Goal: Task Accomplishment & Management: Manage account settings

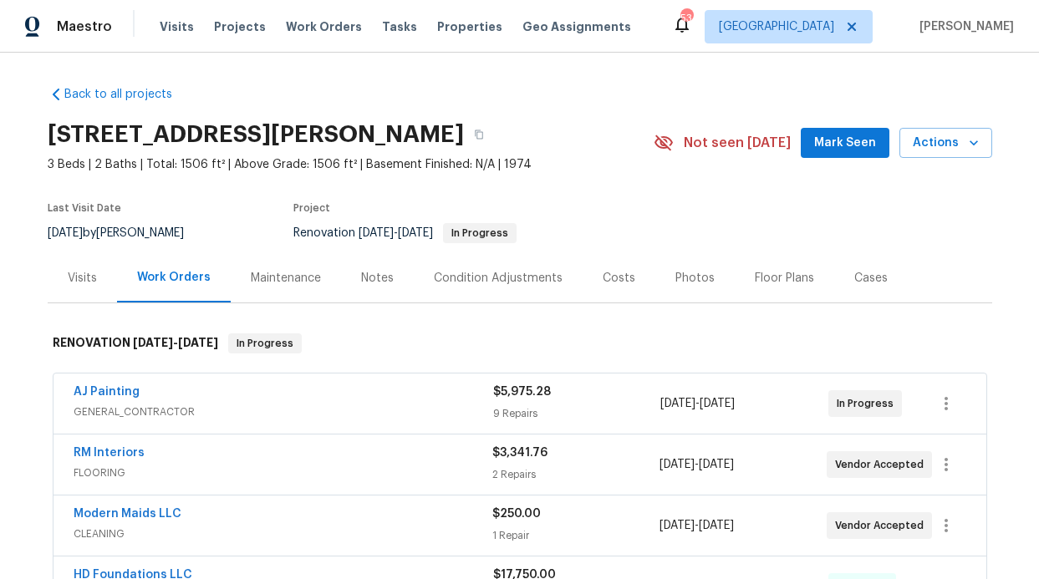
scroll to position [3, 0]
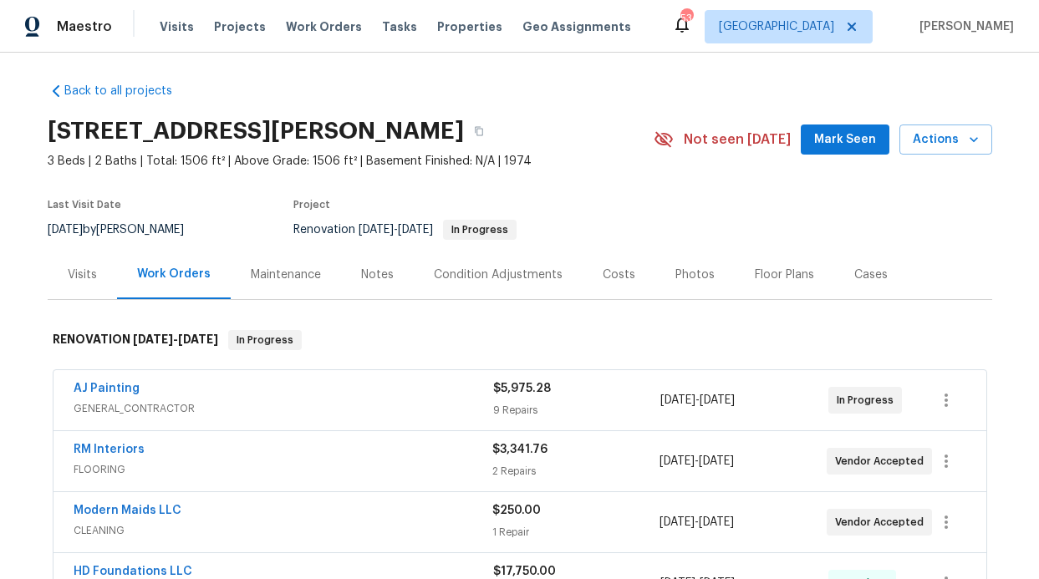
click at [807, 142] on button "Mark Seen" at bounding box center [845, 140] width 89 height 31
click at [382, 267] on div "Notes" at bounding box center [377, 275] width 33 height 17
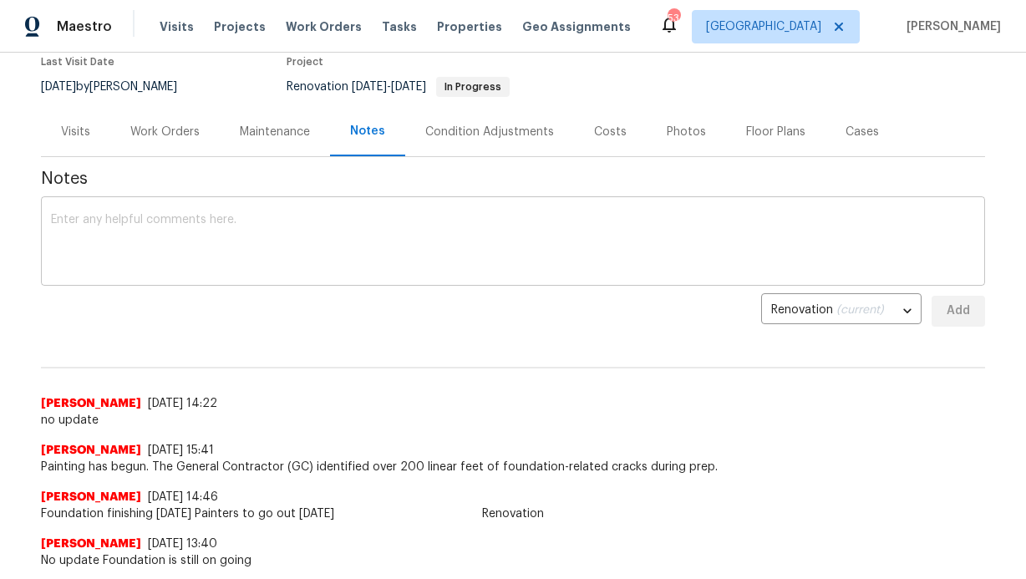
scroll to position [145, 0]
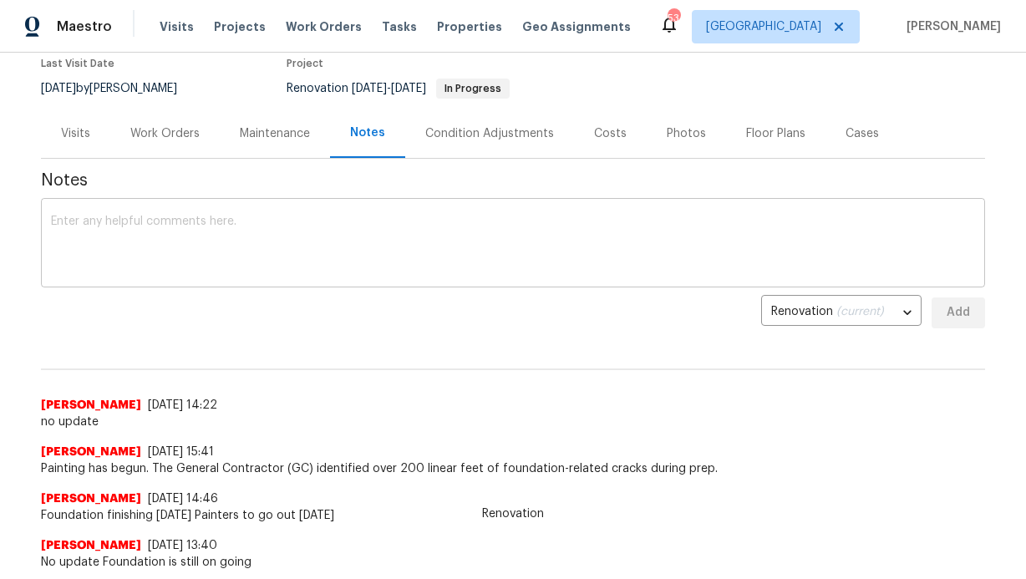
click at [259, 260] on textarea at bounding box center [513, 245] width 924 height 58
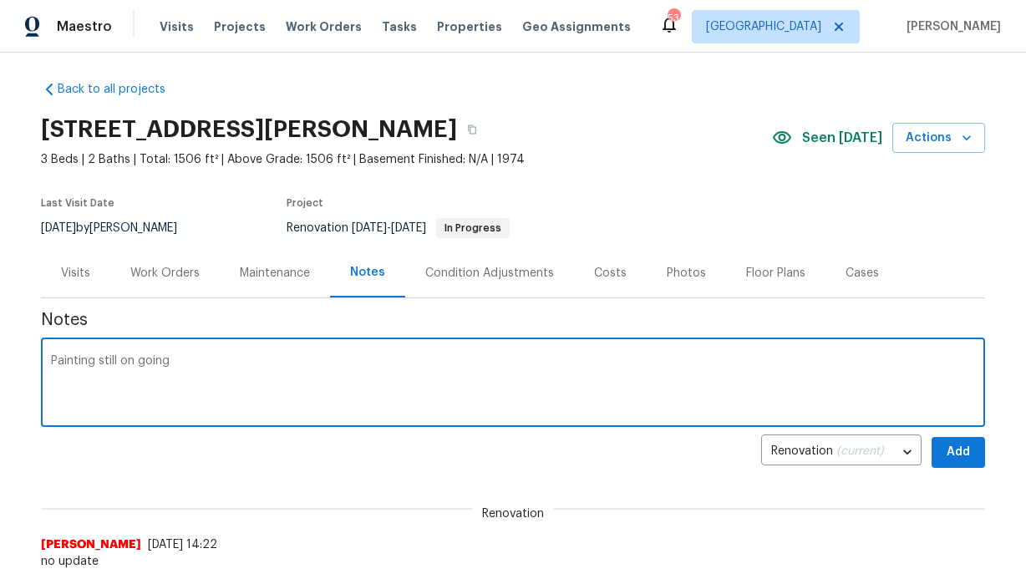
scroll to position [0, 0]
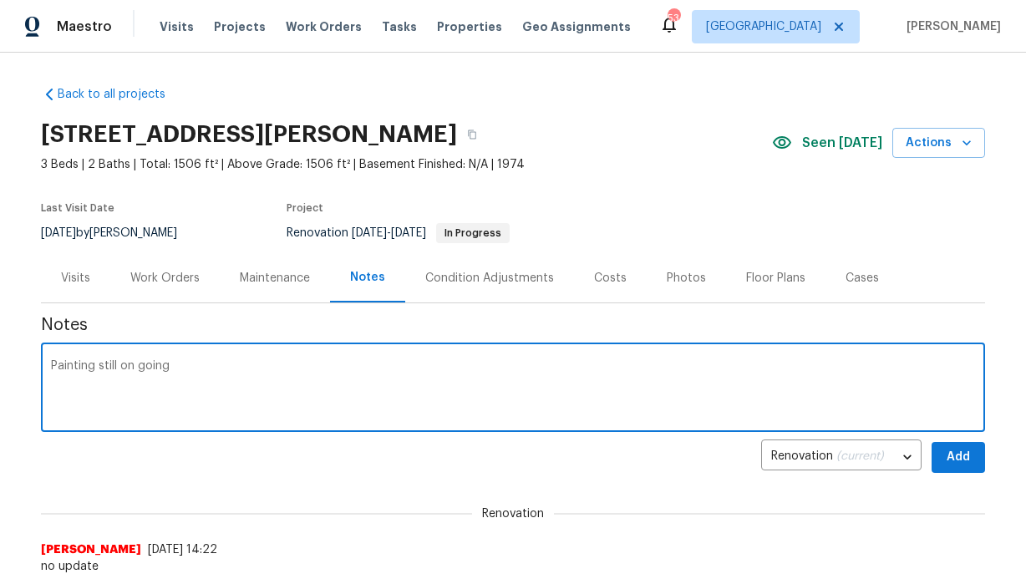
paste textarea "Painting is wrapping up. Flooring installation is scheduled for [DATE]. Submitt…"
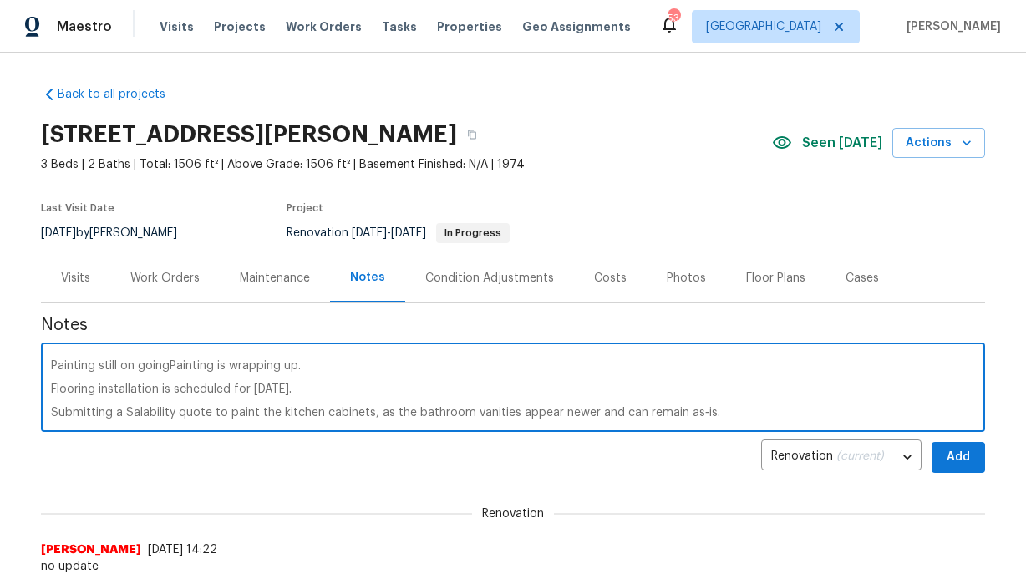
drag, startPoint x: 162, startPoint y: 365, endPoint x: 50, endPoint y: 355, distance: 112.4
click at [52, 355] on div "Painting still on goingPainting is wrapping up. Flooring installation is schedu…" at bounding box center [513, 389] width 944 height 85
type textarea "Painting is wrapping up. Flooring installation is scheduled for [DATE]. Submitt…"
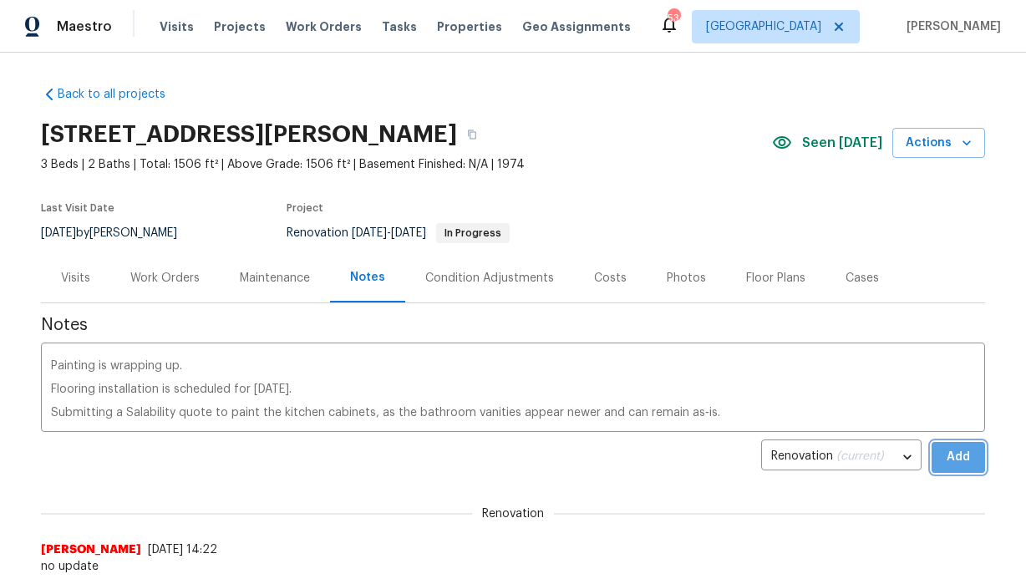
click at [945, 456] on span "Add" at bounding box center [958, 457] width 27 height 21
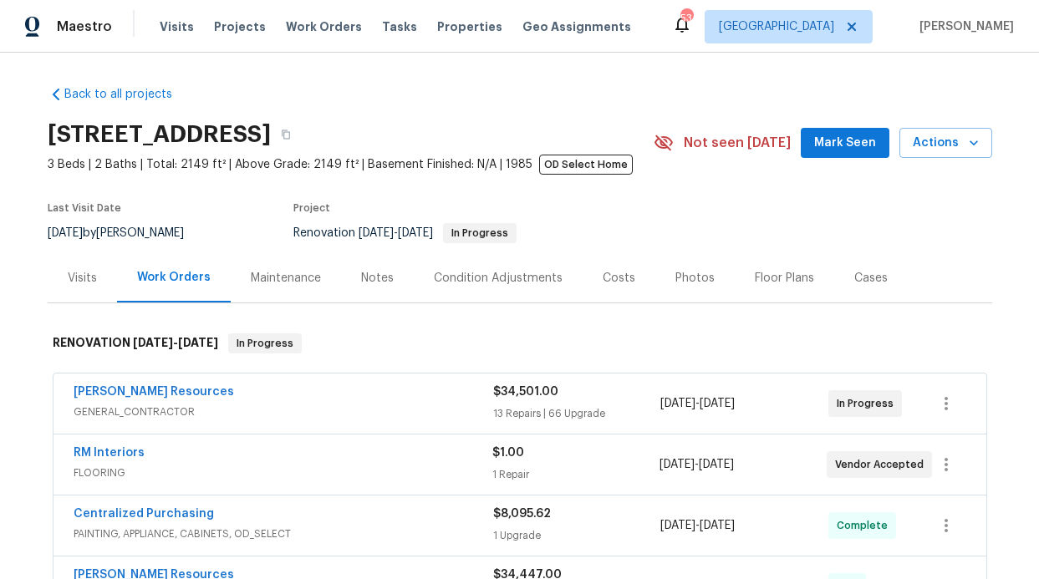
click at [811, 152] on button "Mark Seen" at bounding box center [845, 143] width 89 height 31
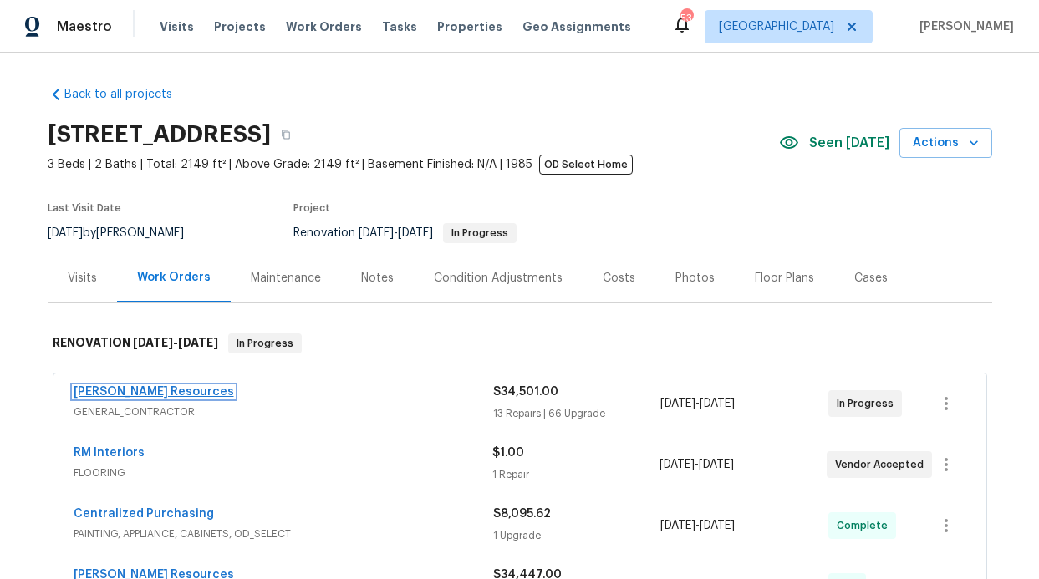
click at [143, 396] on link "[PERSON_NAME] Resources" at bounding box center [154, 392] width 160 height 12
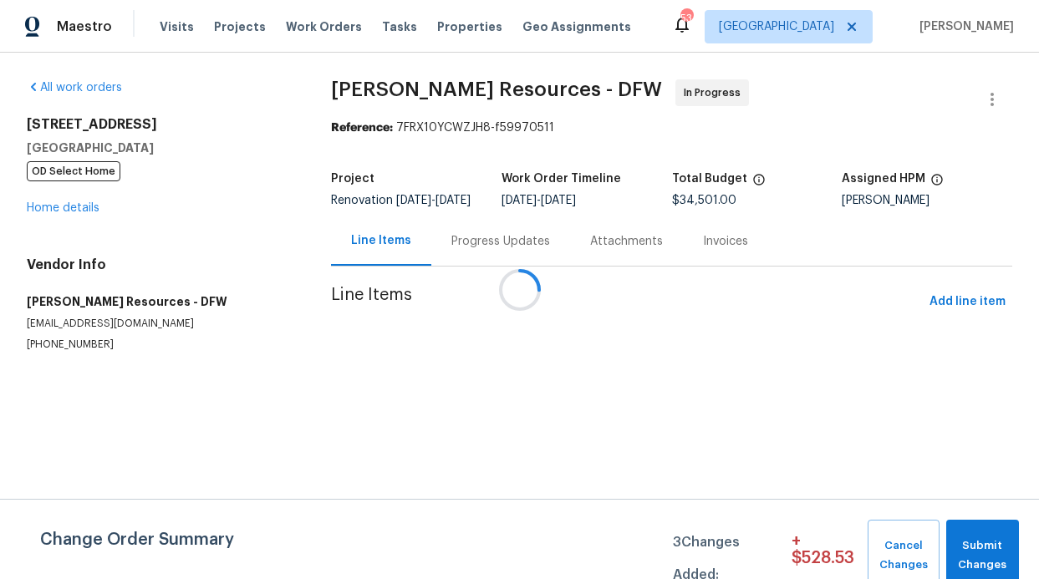
click at [570, 259] on div "Attachments" at bounding box center [626, 240] width 113 height 49
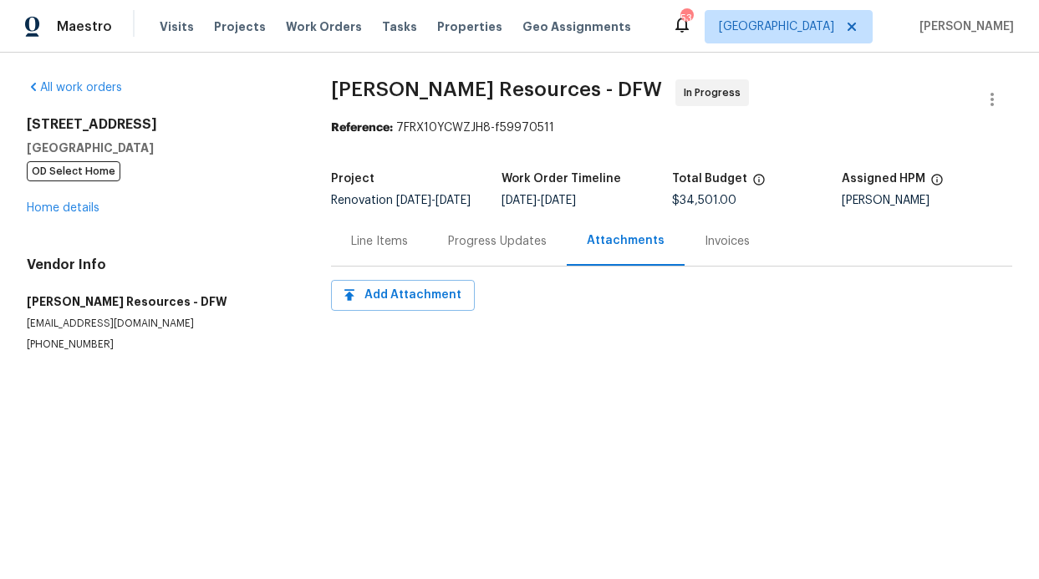
click at [540, 250] on div "Progress Updates" at bounding box center [497, 241] width 99 height 17
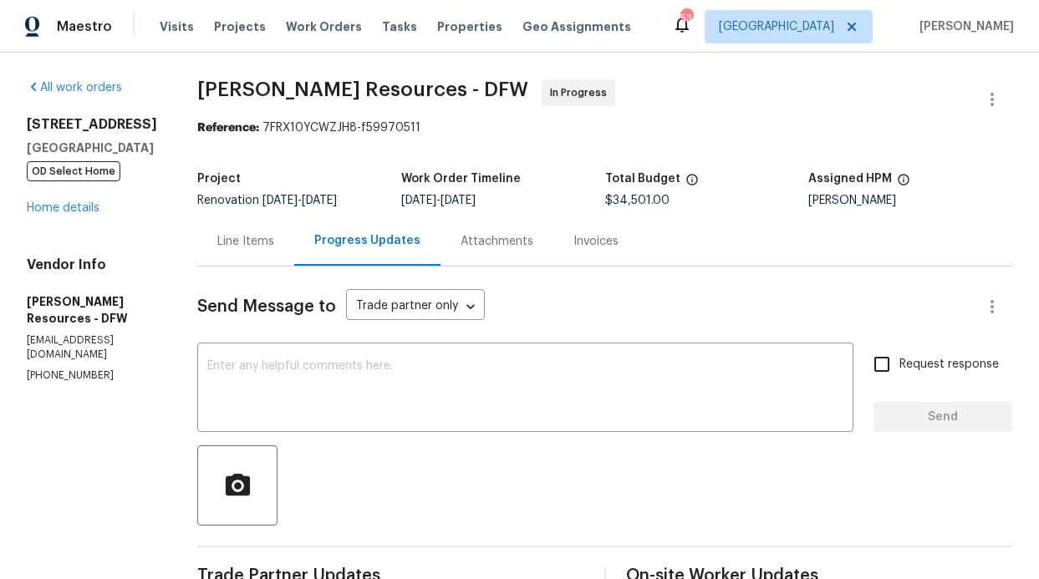
click at [873, 388] on div "Request response Send" at bounding box center [942, 389] width 139 height 85
click at [866, 369] on input "Request response" at bounding box center [881, 364] width 35 height 35
checkbox input "true"
click at [750, 393] on textarea at bounding box center [525, 389] width 636 height 58
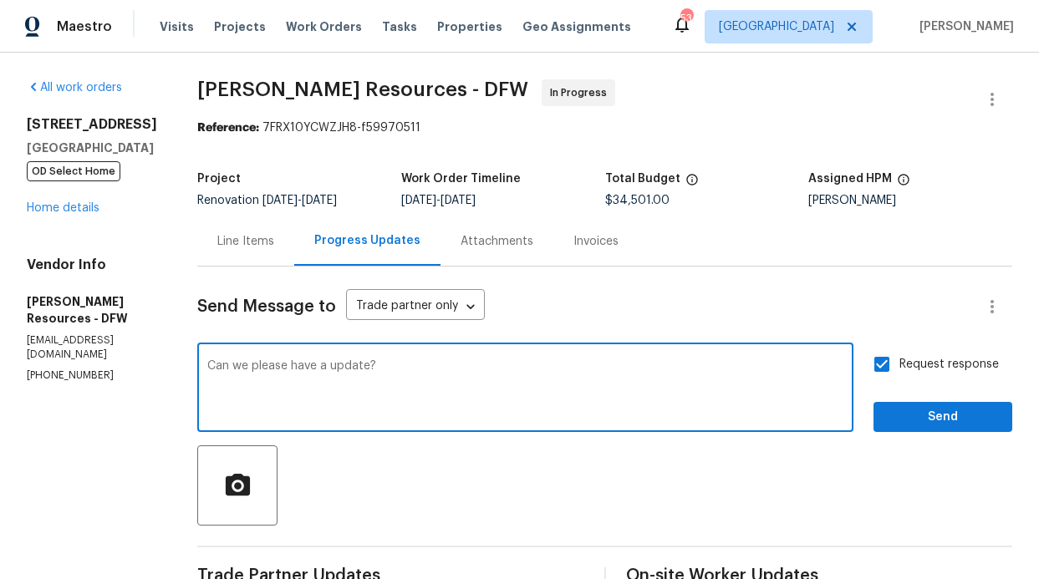
type textarea "Can we please have a update?"
click at [972, 425] on span "Send" at bounding box center [943, 417] width 112 height 21
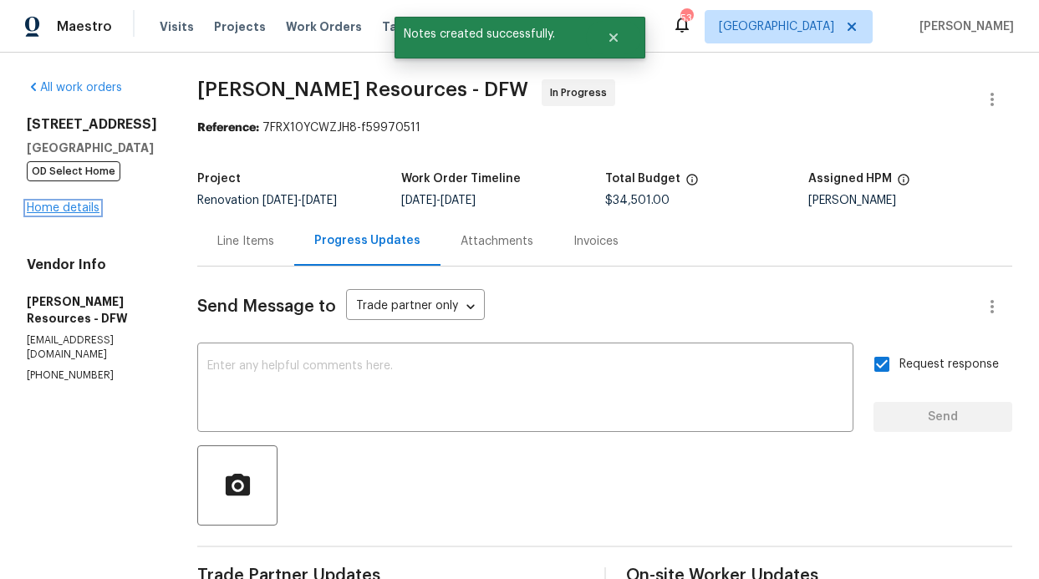
click at [77, 204] on link "Home details" at bounding box center [63, 208] width 73 height 12
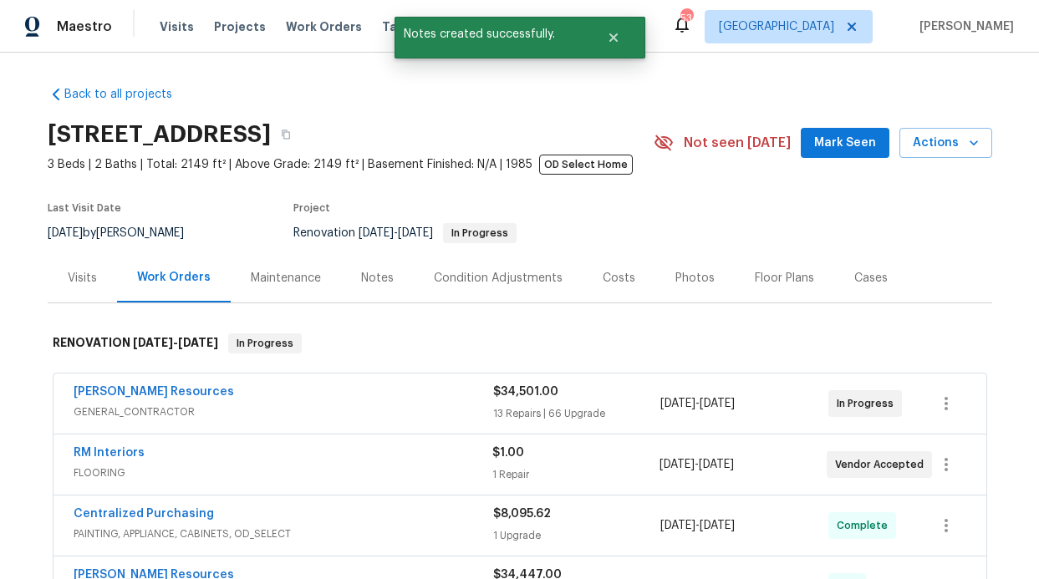
click at [824, 156] on button "Mark Seen" at bounding box center [845, 143] width 89 height 31
click at [389, 277] on div "Notes" at bounding box center [377, 277] width 73 height 49
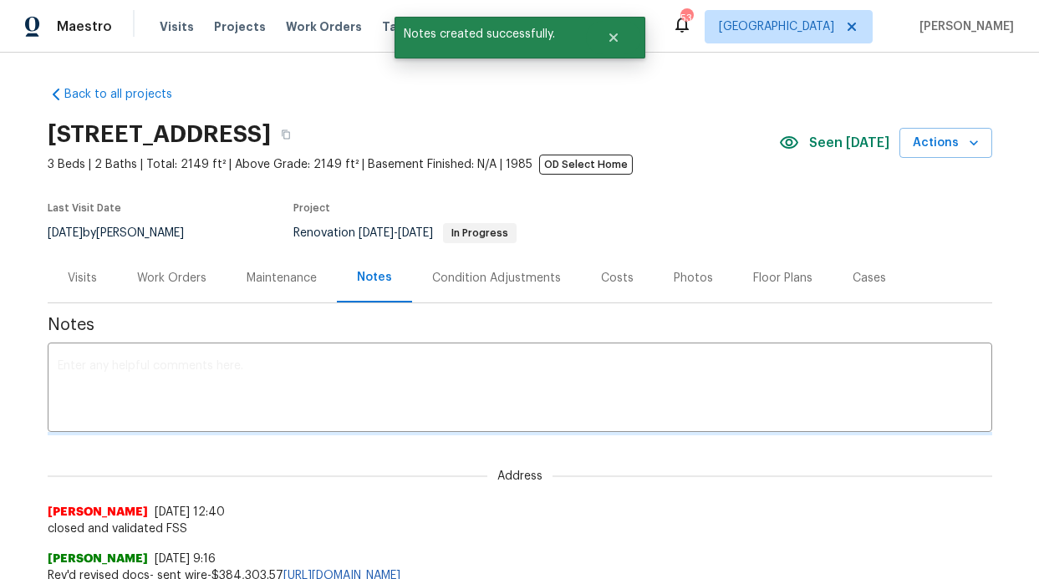
click at [347, 365] on textarea at bounding box center [520, 389] width 924 height 58
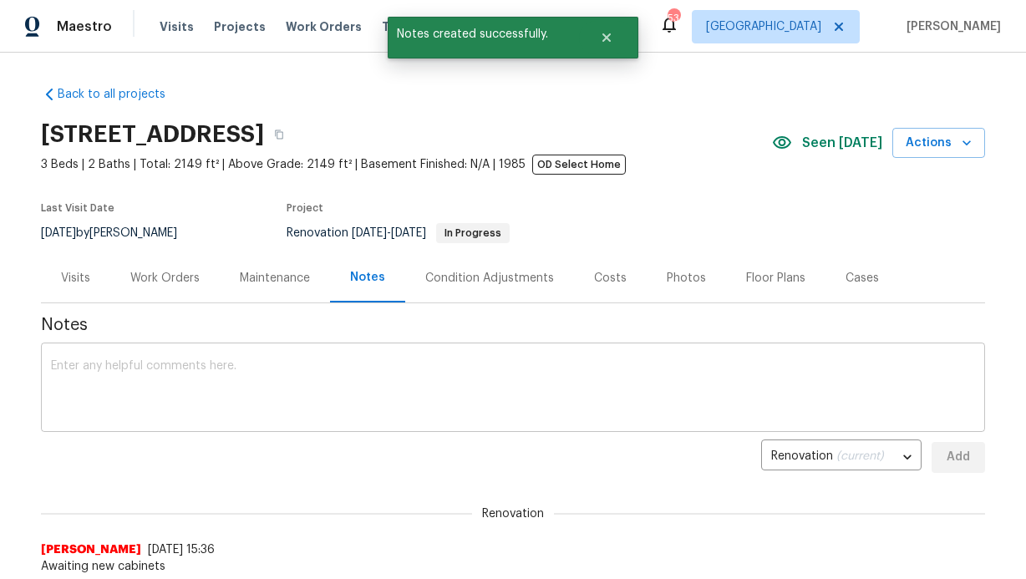
scroll to position [497, 0]
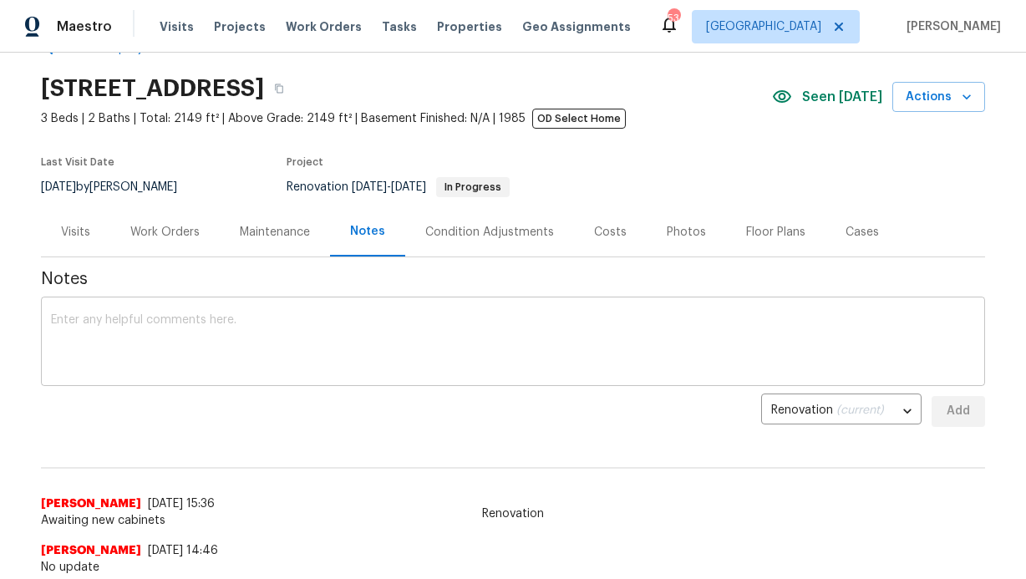
click at [348, 353] on textarea at bounding box center [513, 343] width 924 height 58
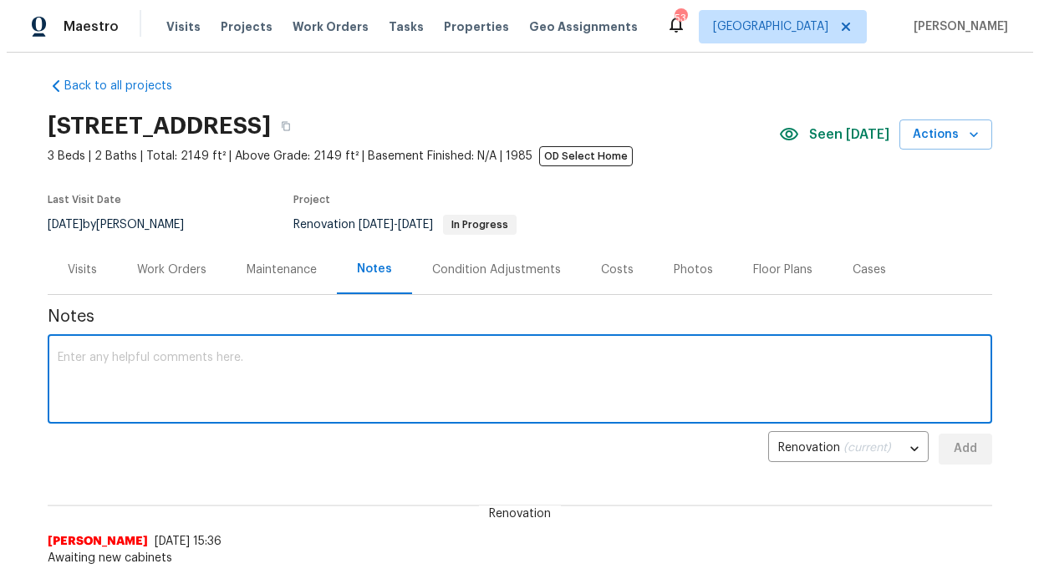
scroll to position [0, 0]
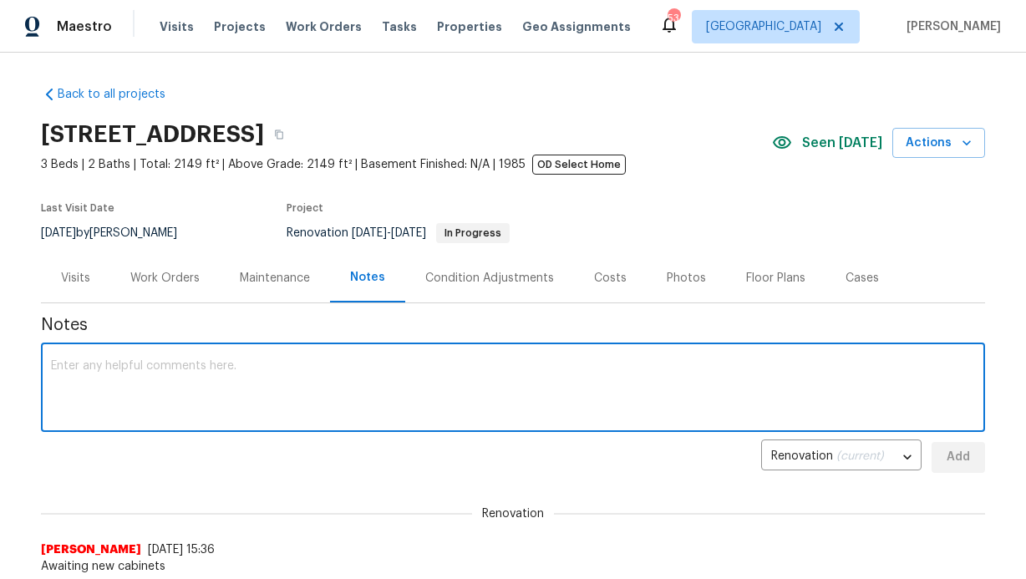
click at [238, 368] on textarea at bounding box center [513, 389] width 924 height 58
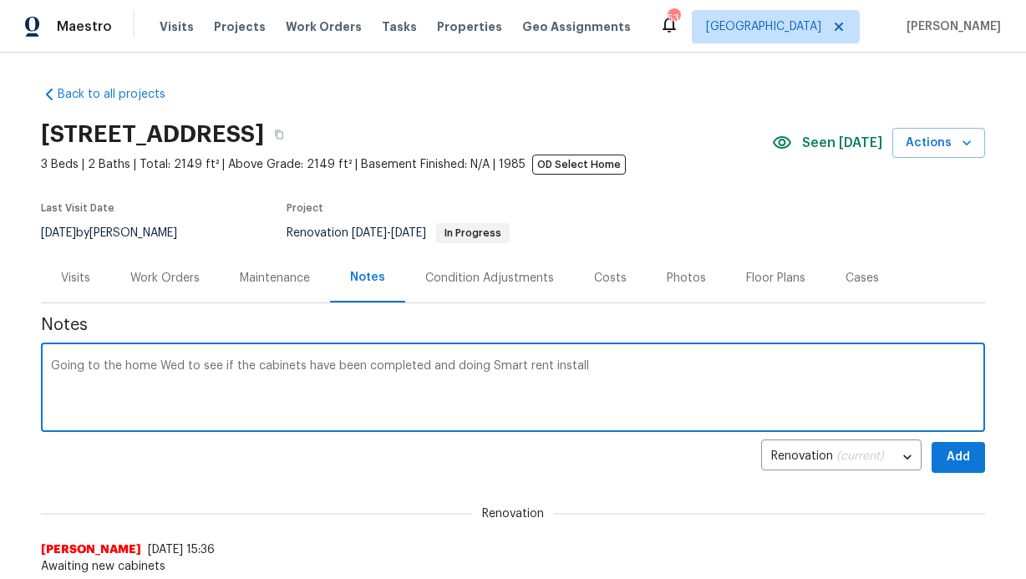
type textarea "Going to the home Wed to see if the cabinets have been completed and doing Smar…"
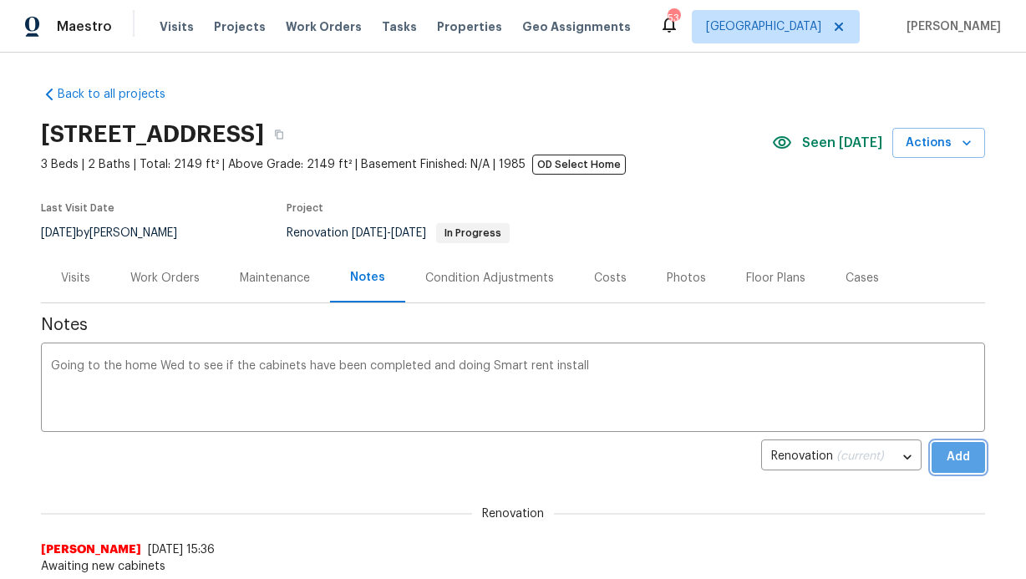
click at [933, 460] on button "Add" at bounding box center [958, 457] width 53 height 31
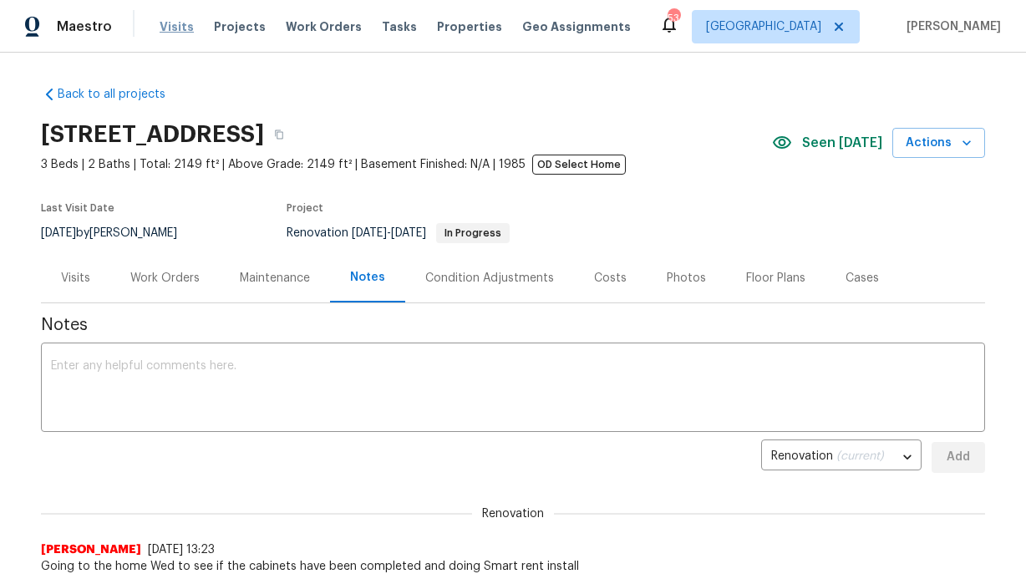
click at [186, 32] on span "Visits" at bounding box center [177, 26] width 34 height 17
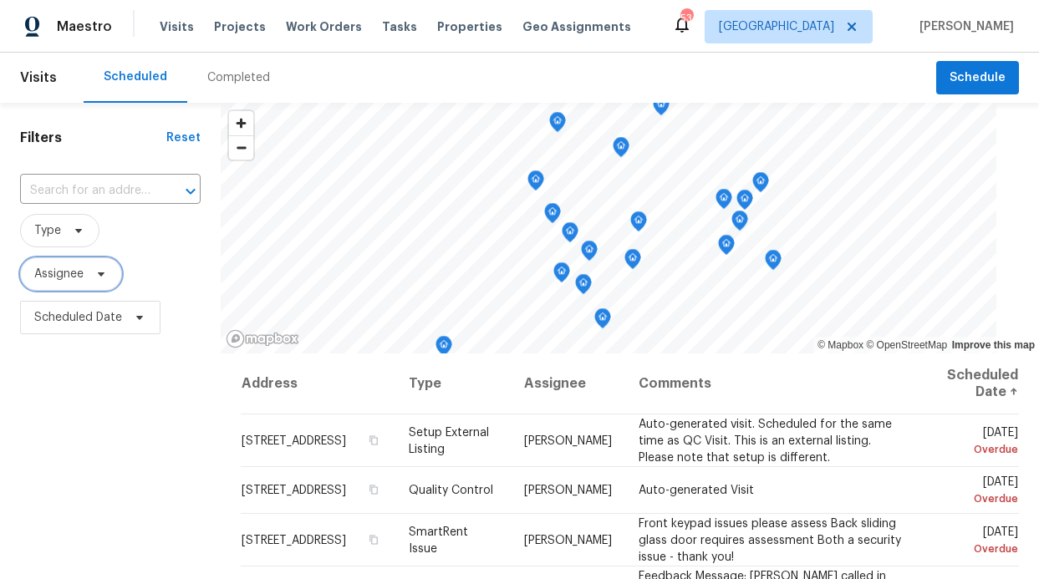
click at [98, 278] on icon at bounding box center [100, 273] width 13 height 13
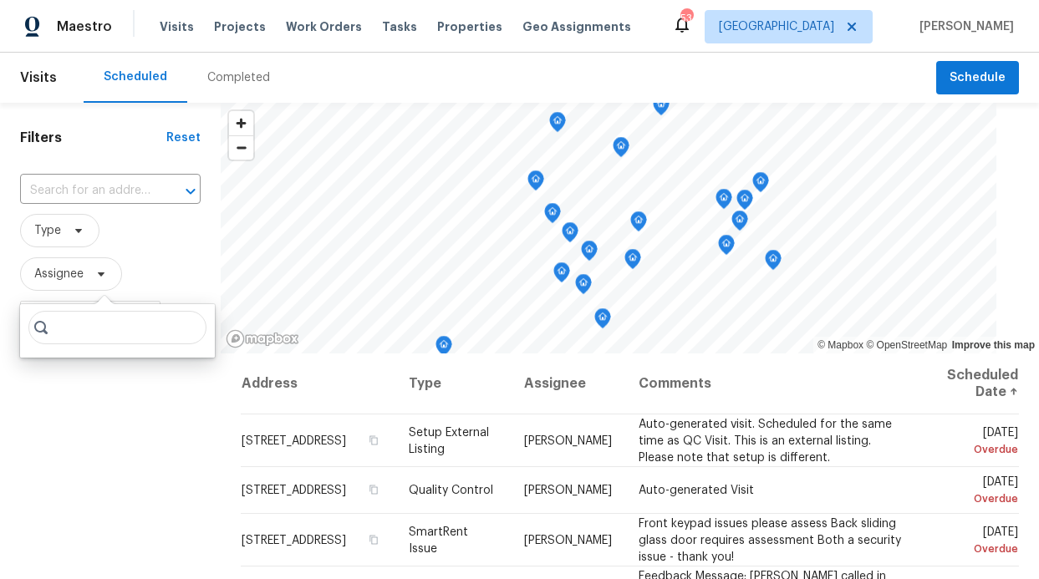
click at [113, 338] on input "search" at bounding box center [117, 327] width 178 height 33
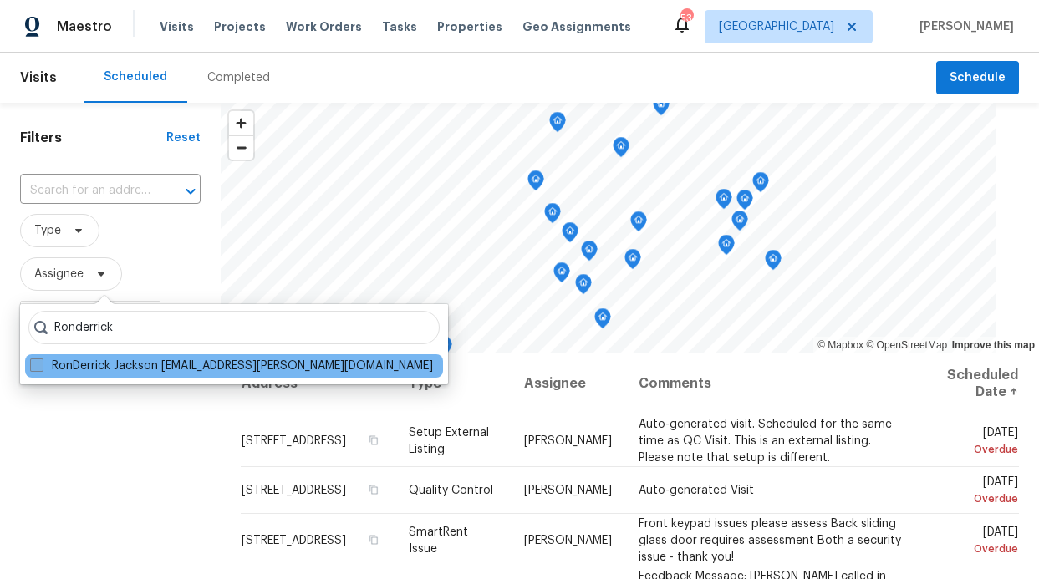
type input "Ronderrick"
click at [156, 369] on label "RonDerrick Jackson ron.jackson@opendoor.com" at bounding box center [231, 366] width 403 height 17
click at [41, 369] on input "RonDerrick Jackson ron.jackson@opendoor.com" at bounding box center [35, 363] width 11 height 11
checkbox input "true"
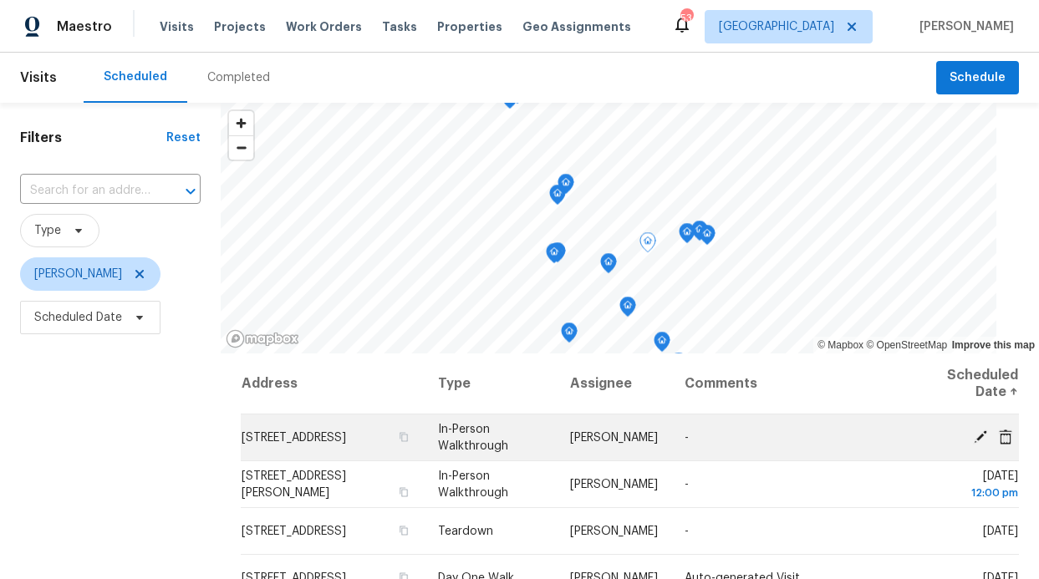
scroll to position [3, 0]
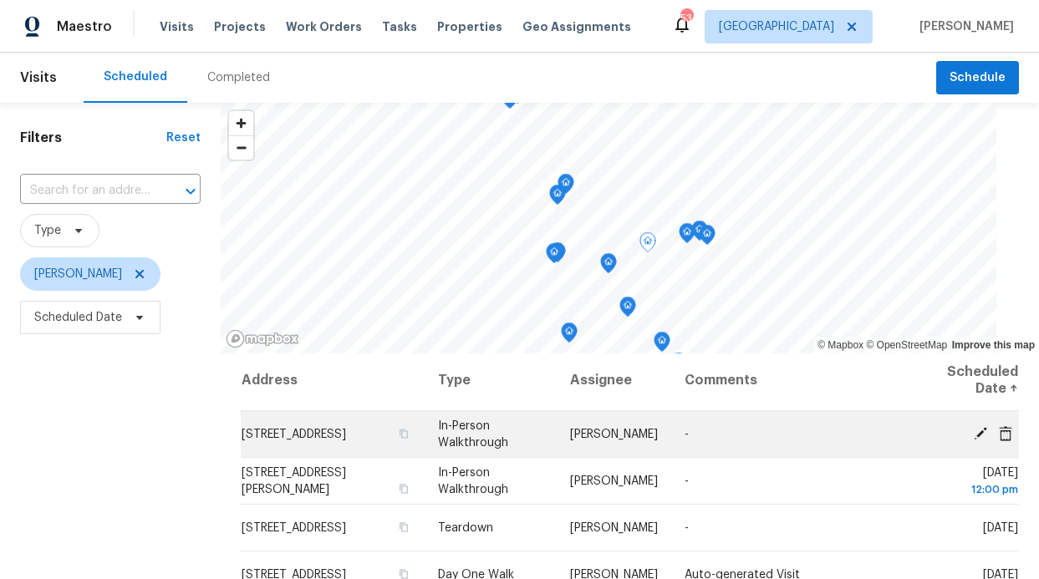
click at [275, 436] on td "2369 Claridge Cir, Plano, TX 75075" at bounding box center [333, 434] width 184 height 47
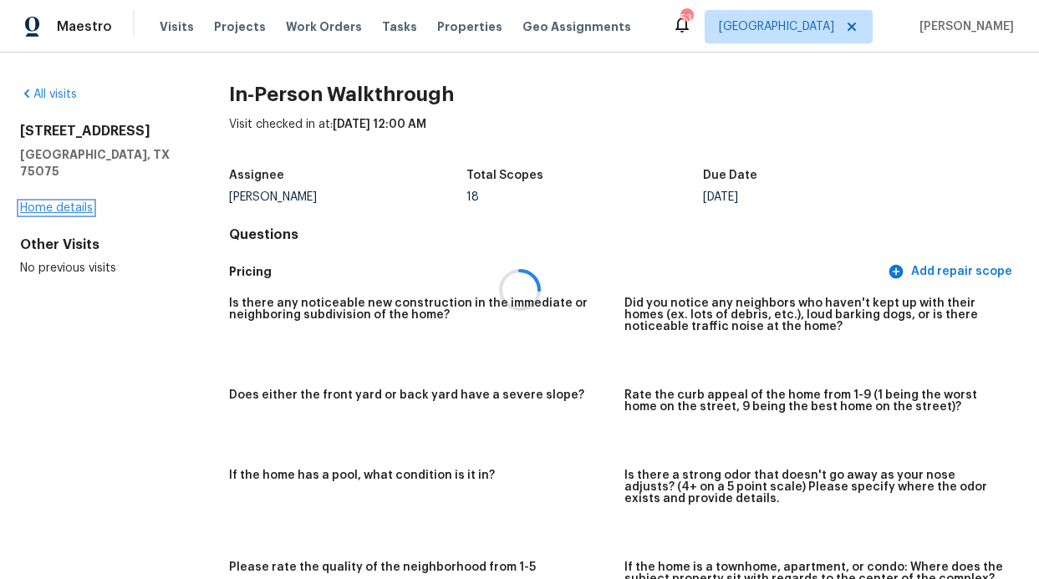
click at [70, 202] on link "Home details" at bounding box center [56, 208] width 73 height 12
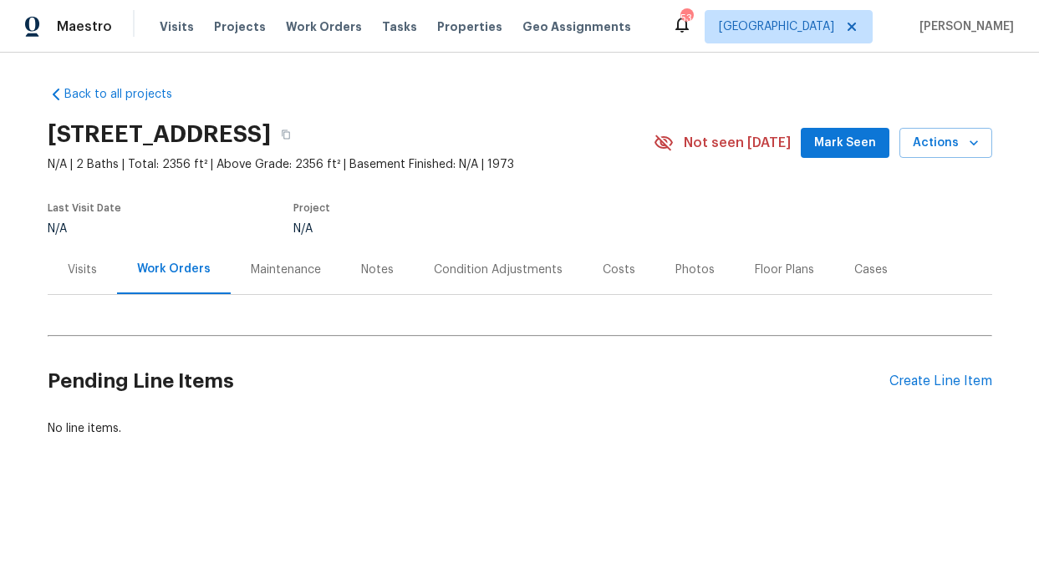
click at [675, 267] on div "Photos" at bounding box center [694, 270] width 39 height 17
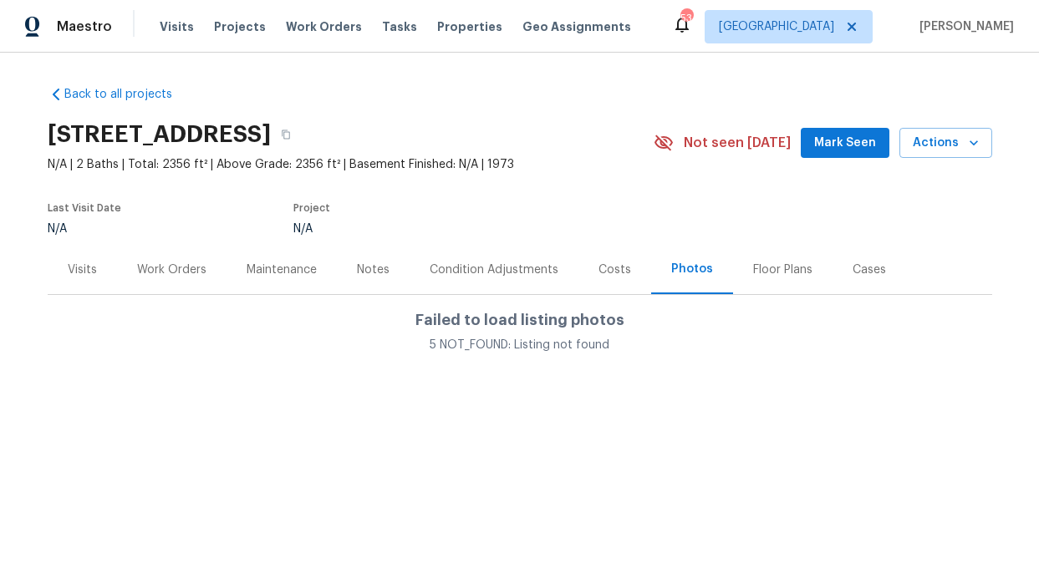
click at [226, 272] on div "Maintenance" at bounding box center [281, 269] width 110 height 49
